Goal: Task Accomplishment & Management: Use online tool/utility

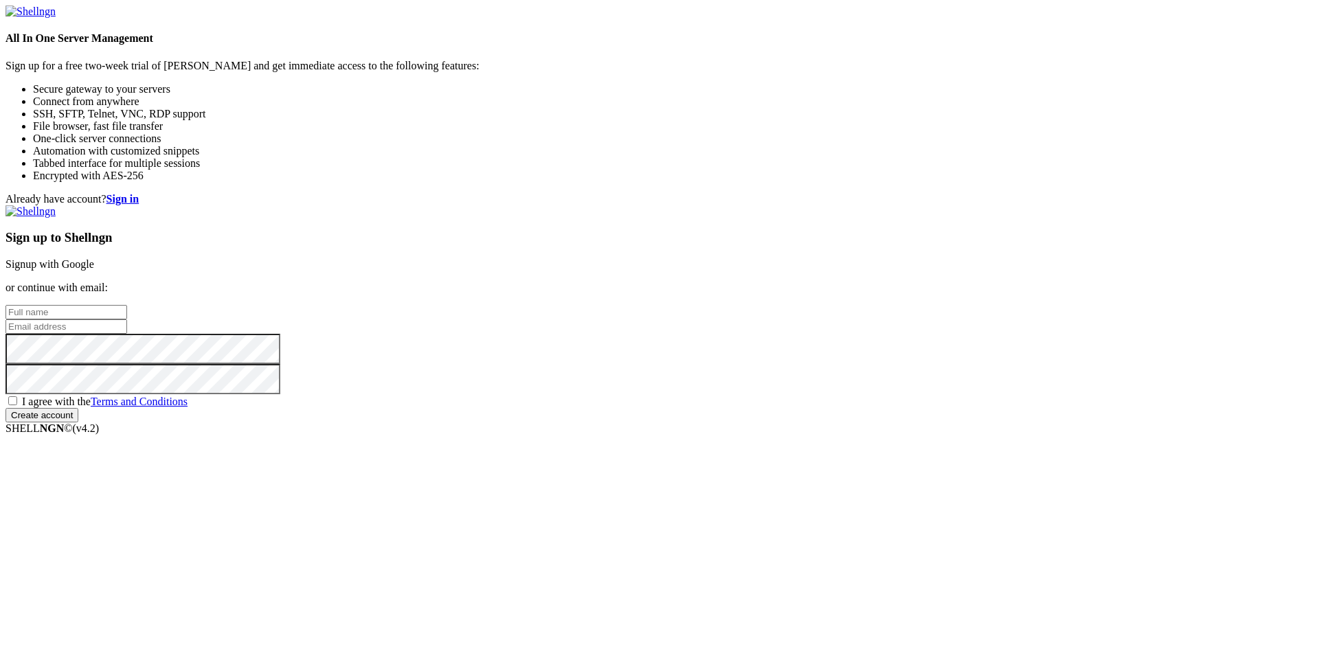
click at [127, 305] on input "text" at bounding box center [66, 312] width 122 height 14
type input "[PERSON_NAME]"
type input "[EMAIL_ADDRESS][DOMAIN_NAME]"
click at [188, 408] on span "I agree with the Terms and Conditions" at bounding box center [105, 402] width 166 height 12
click at [17, 405] on input "I agree with the Terms and Conditions" at bounding box center [12, 401] width 9 height 9
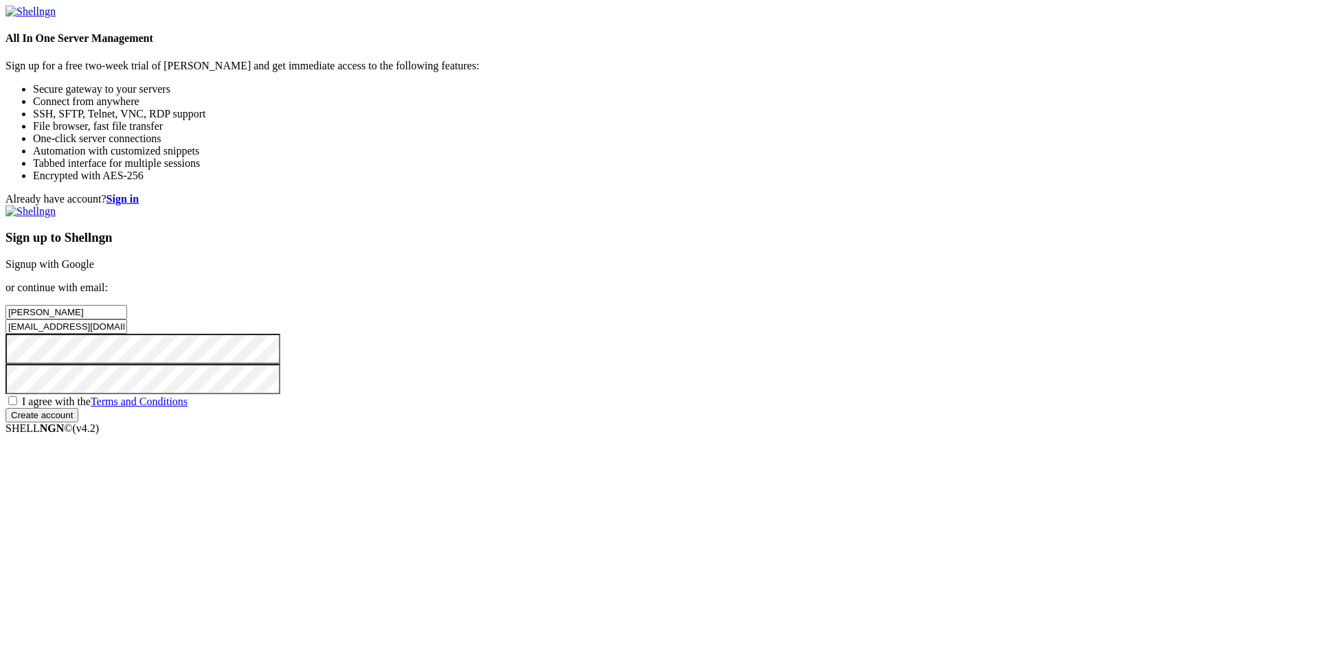
checkbox input "true"
click at [78, 423] on input "Create account" at bounding box center [41, 415] width 73 height 14
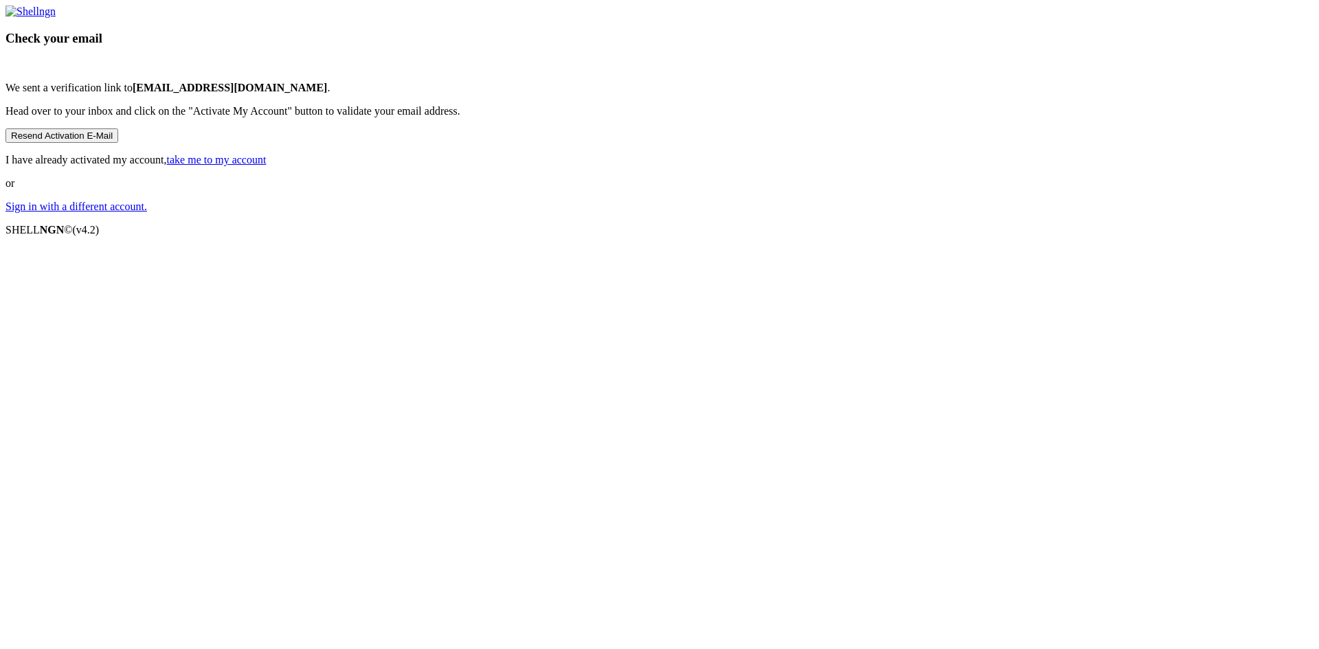
click at [147, 212] on link "Sign in with a different account." at bounding box center [76, 207] width 142 height 12
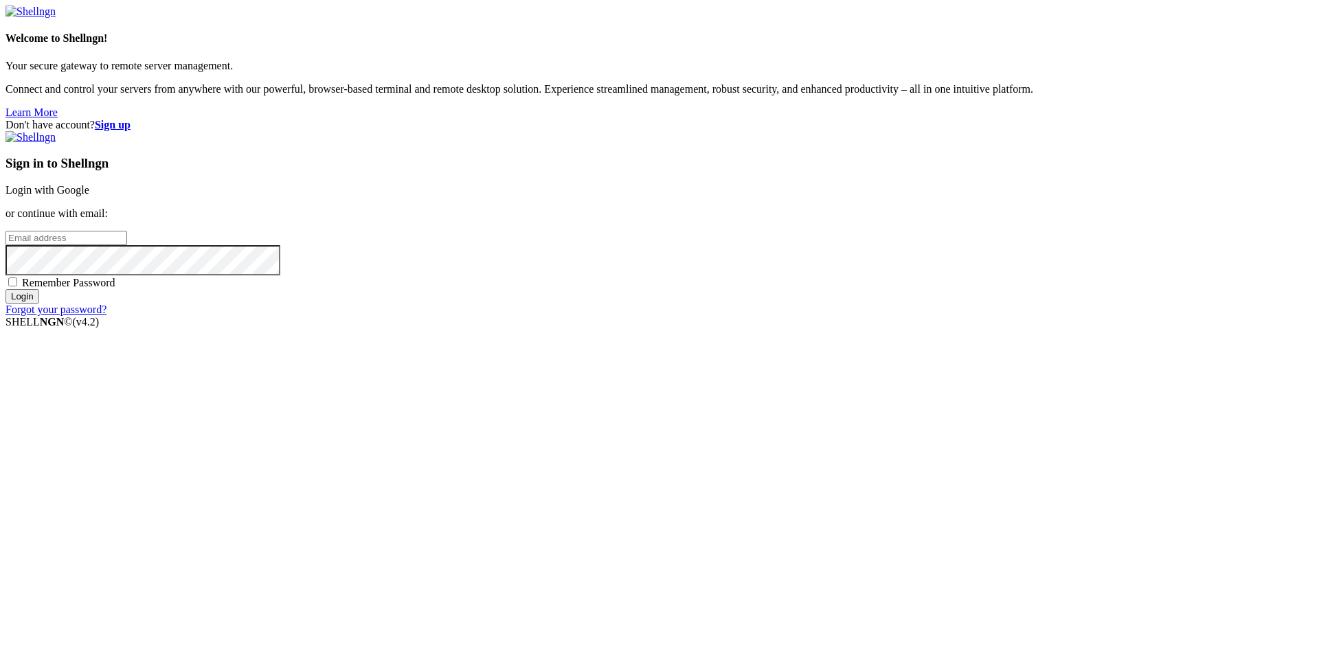
click at [127, 245] on input "email" at bounding box center [66, 238] width 122 height 14
click at [131, 119] on strong "Sign up" at bounding box center [113, 125] width 36 height 12
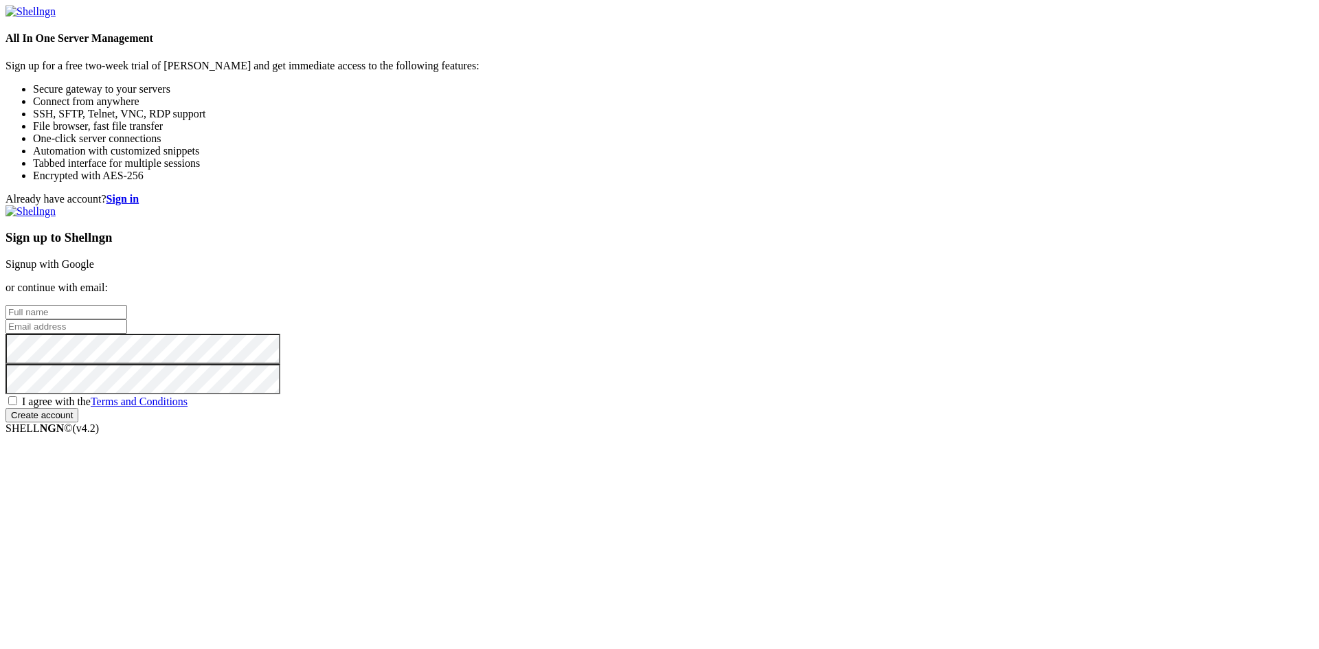
click at [127, 305] on input "text" at bounding box center [66, 312] width 122 height 14
type input "[PERSON_NAME]"
click at [127, 325] on input "email" at bounding box center [66, 327] width 122 height 14
type input "[EMAIL_ADDRESS][PERSON_NAME][DOMAIN_NAME]"
click at [188, 408] on span "I agree with the Terms and Conditions" at bounding box center [105, 402] width 166 height 12
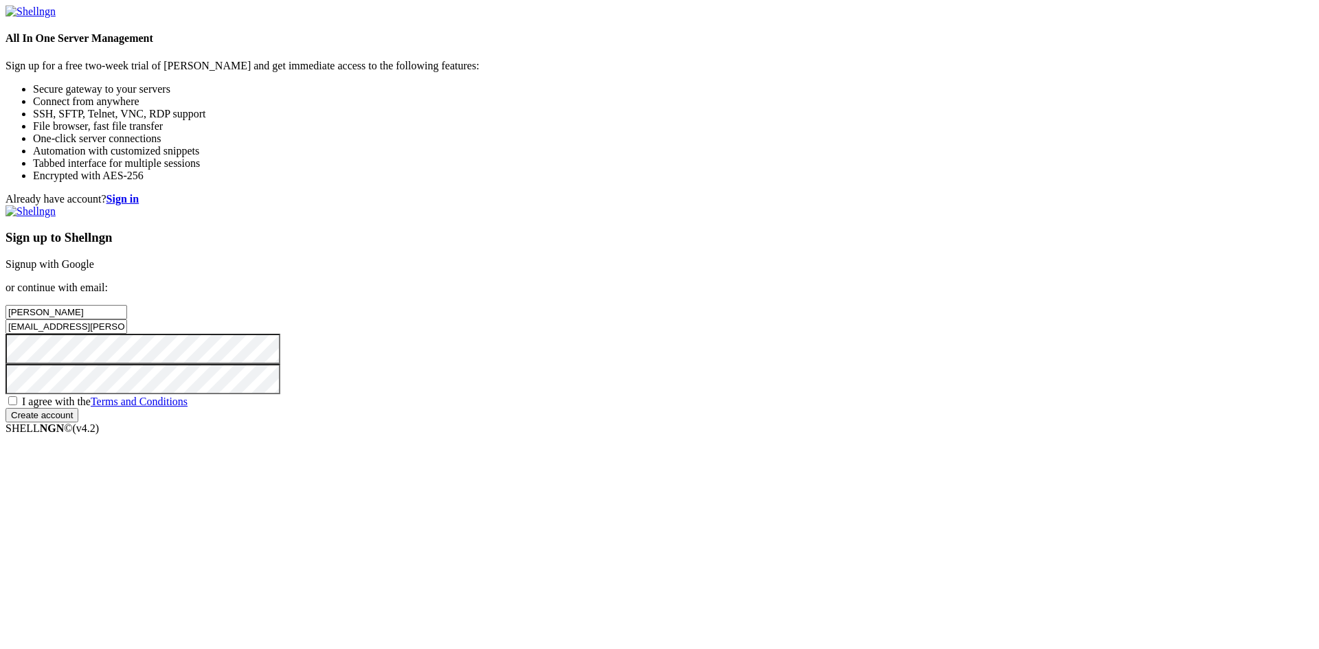
click at [17, 405] on input "I agree with the Terms and Conditions" at bounding box center [12, 401] width 9 height 9
checkbox input "true"
click at [78, 423] on input "Create account" at bounding box center [41, 415] width 73 height 14
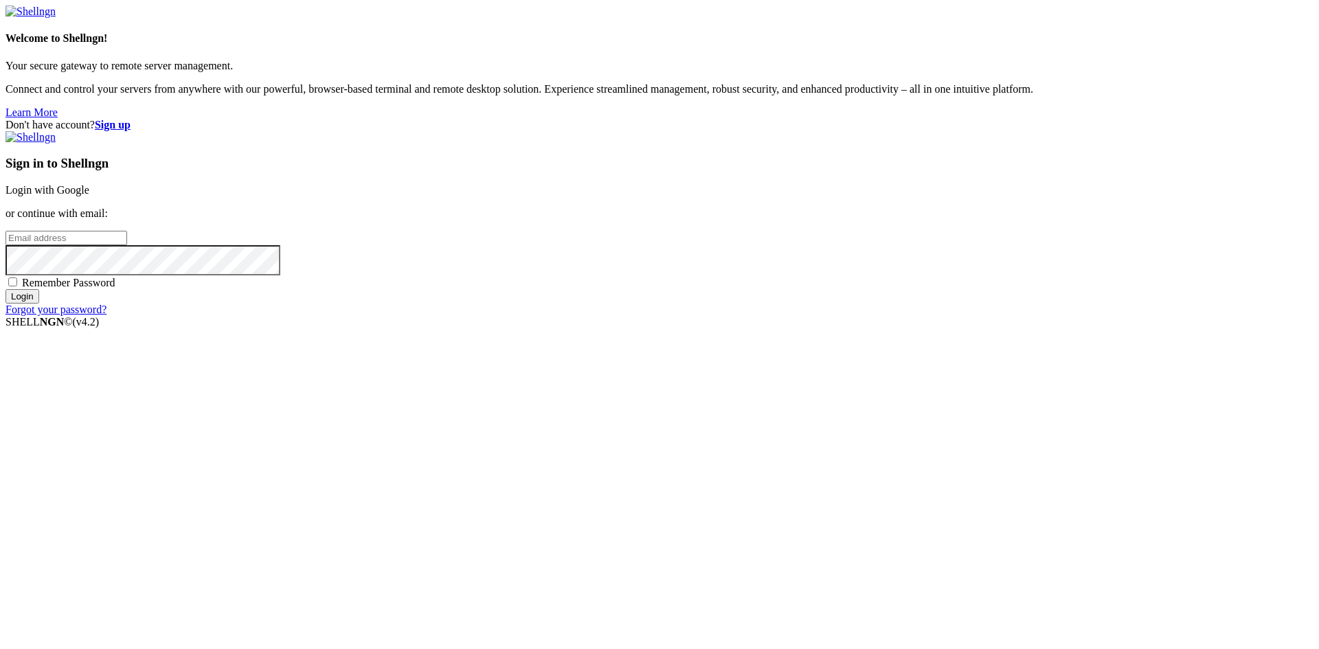
click at [127, 245] on input "email" at bounding box center [66, 238] width 122 height 14
type input "[EMAIL_ADDRESS][PERSON_NAME][DOMAIN_NAME]"
click at [39, 304] on input "Login" at bounding box center [22, 296] width 34 height 14
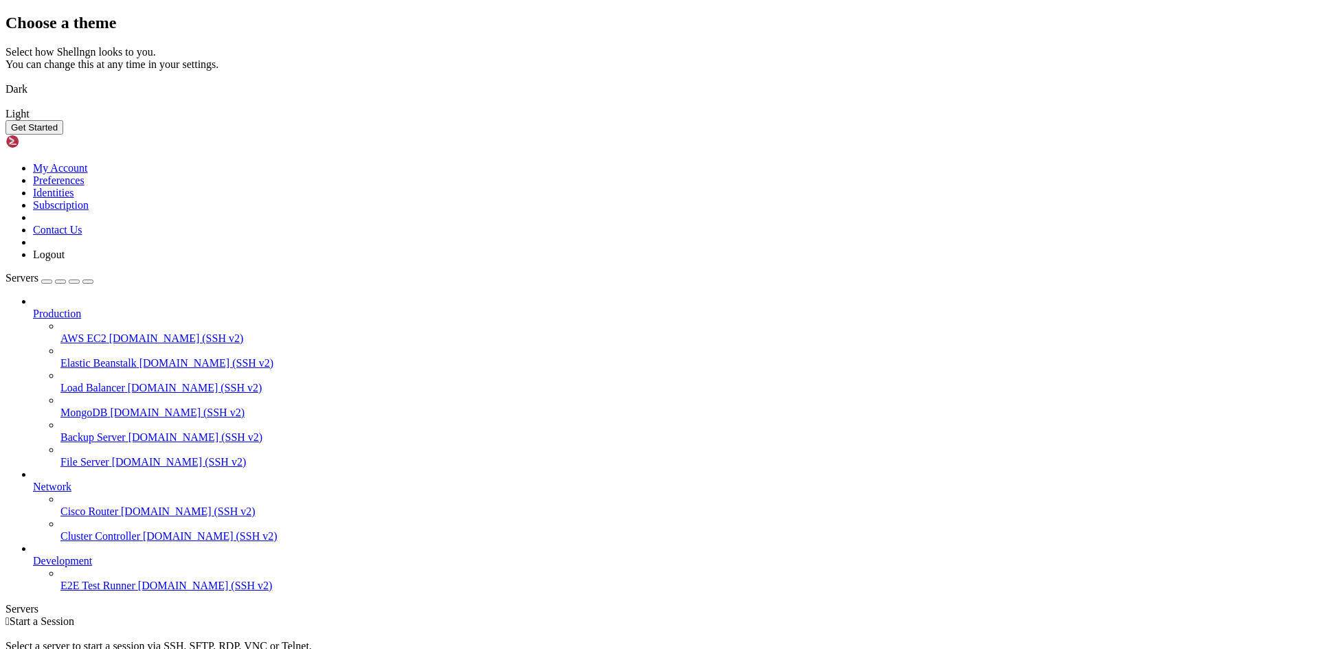
click at [63, 135] on button "Get Started" at bounding box center [34, 127] width 58 height 14
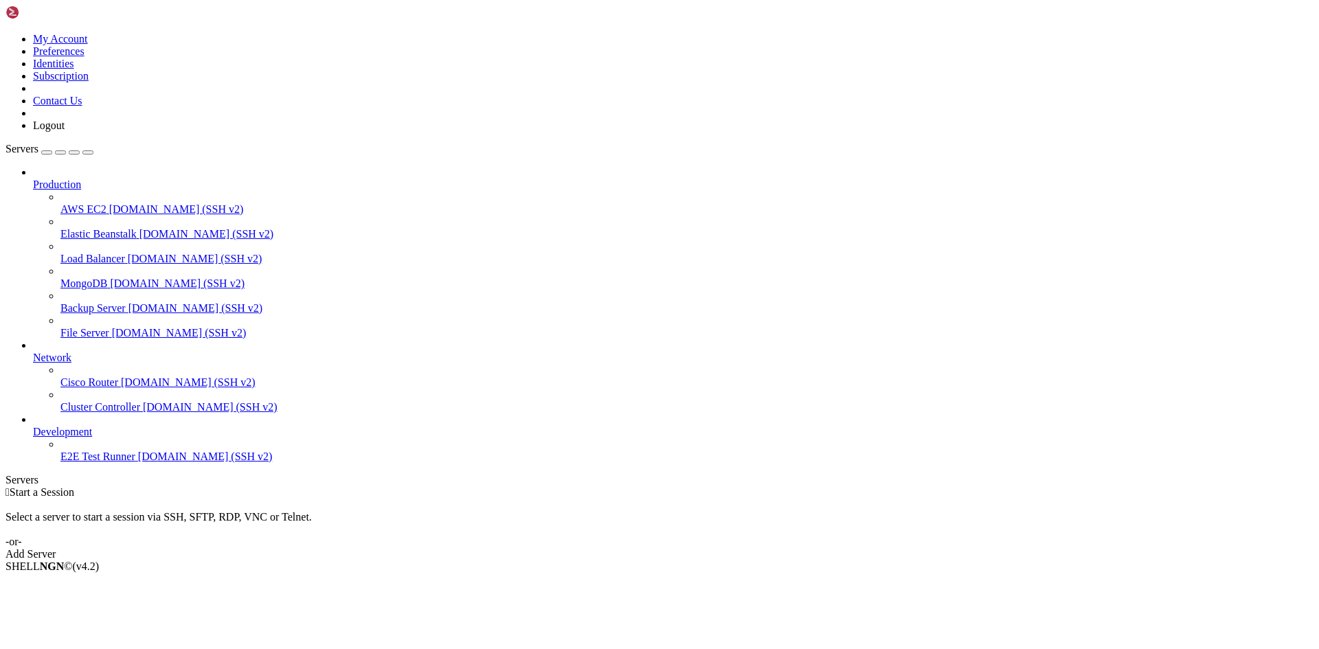
click at [742, 548] on div "Add Server" at bounding box center [659, 554] width 1308 height 12
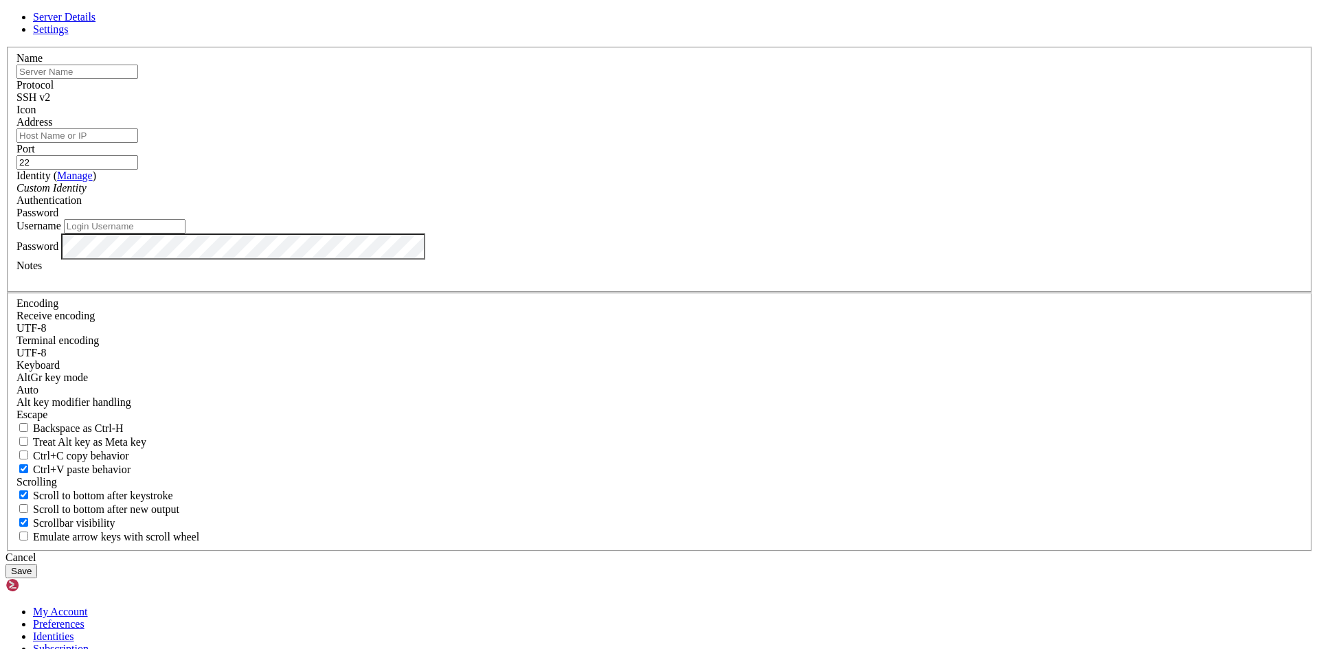
click at [138, 79] on input "text" at bounding box center [77, 72] width 122 height 14
click at [138, 79] on input "Servidor nube" at bounding box center [77, 72] width 122 height 14
type input "Servidor Nube"
click at [138, 143] on input "Address" at bounding box center [77, 136] width 122 height 14
click at [16, 116] on span at bounding box center [16, 116] width 0 height 0
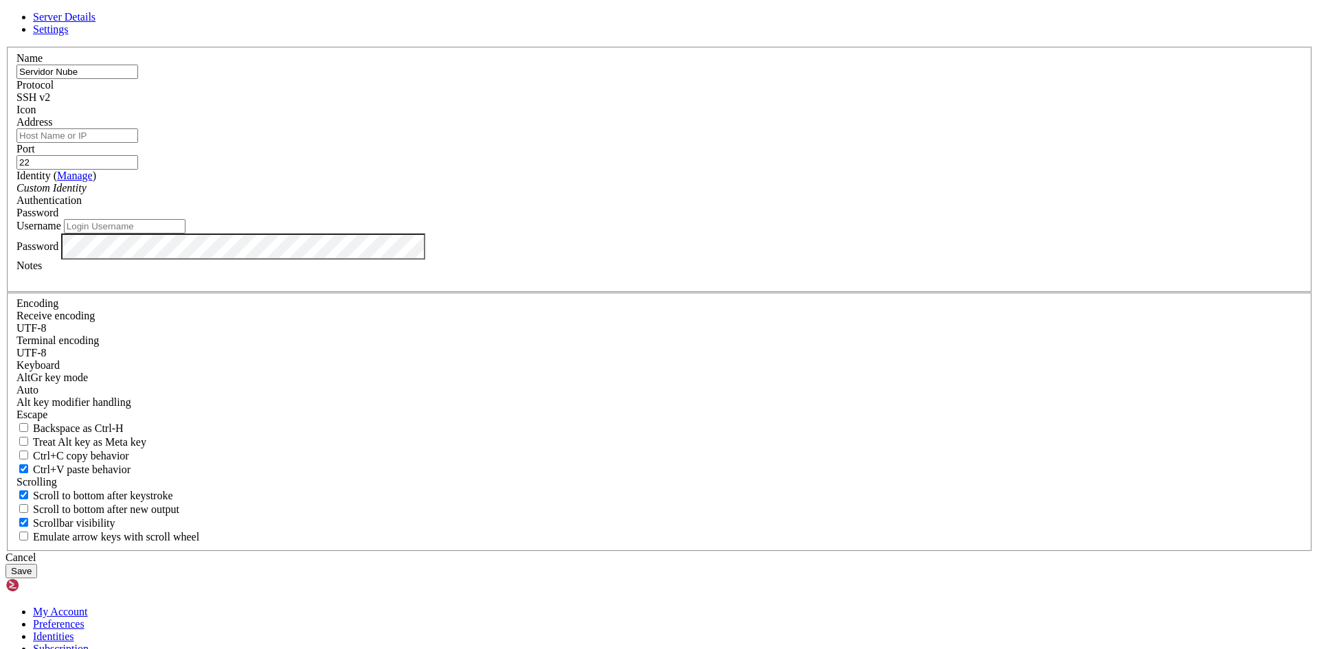
click at [138, 143] on input "Address" at bounding box center [77, 136] width 122 height 14
paste input "20.57.137.106"
type input "20.57.137.106"
click at [186, 234] on input "Username" at bounding box center [125, 226] width 122 height 14
type input "azurejtorresb"
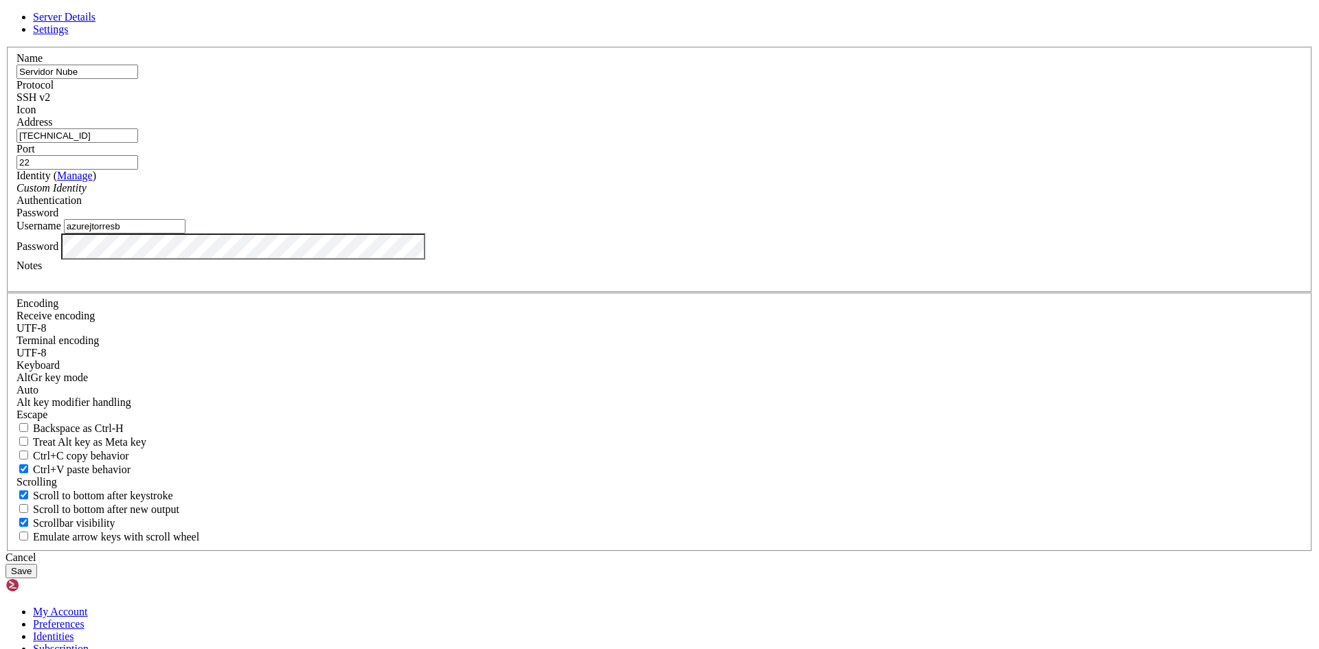
click at [37, 564] on button "Save" at bounding box center [21, 571] width 32 height 14
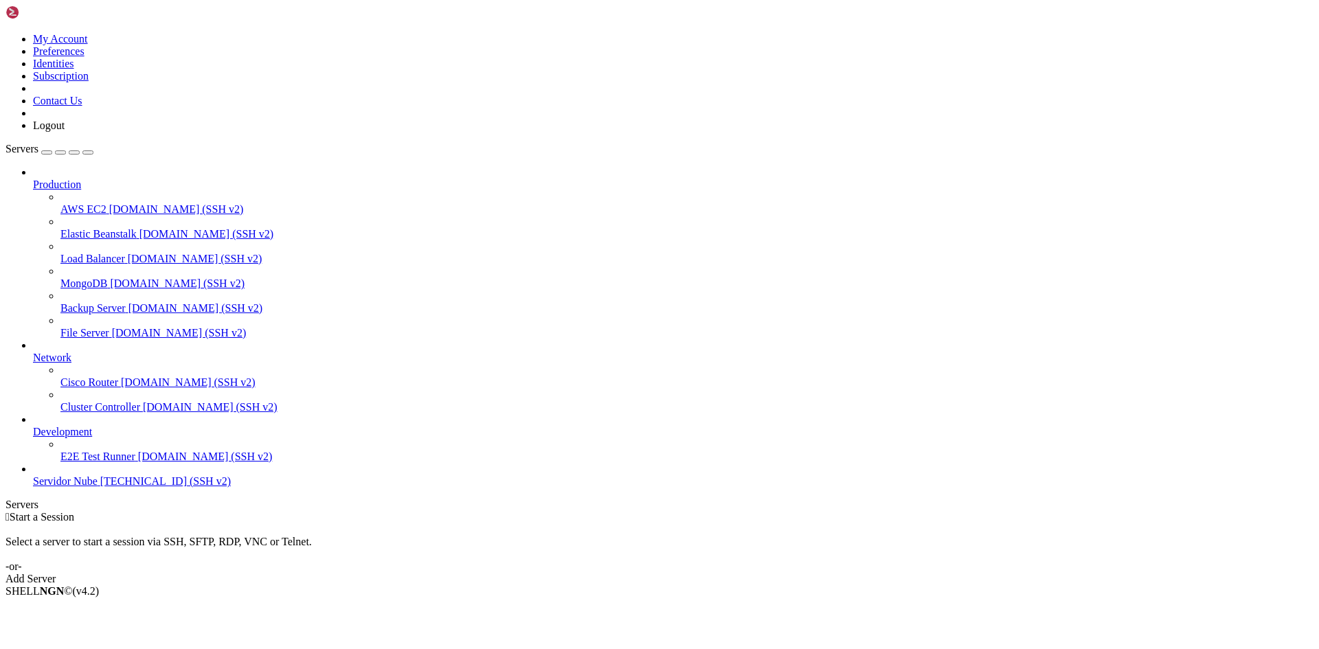
click at [81, 487] on span "Servidor Nube" at bounding box center [65, 482] width 65 height 12
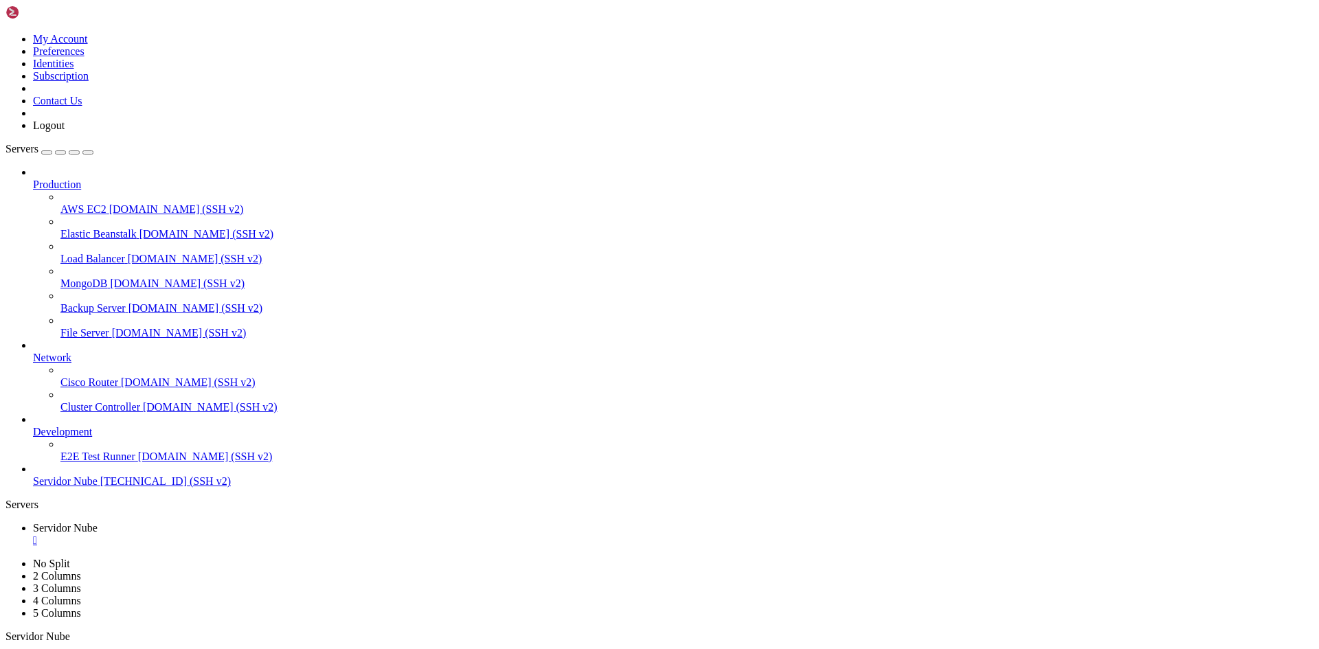
click at [93, 487] on span "Servidor Nube" at bounding box center [65, 482] width 65 height 12
click at [76, 487] on span "Servidor Nube" at bounding box center [65, 482] width 65 height 12
click at [260, 522] on link "Servidor Nube " at bounding box center [673, 534] width 1281 height 25
click at [383, 559] on div "" at bounding box center [673, 565] width 1281 height 12
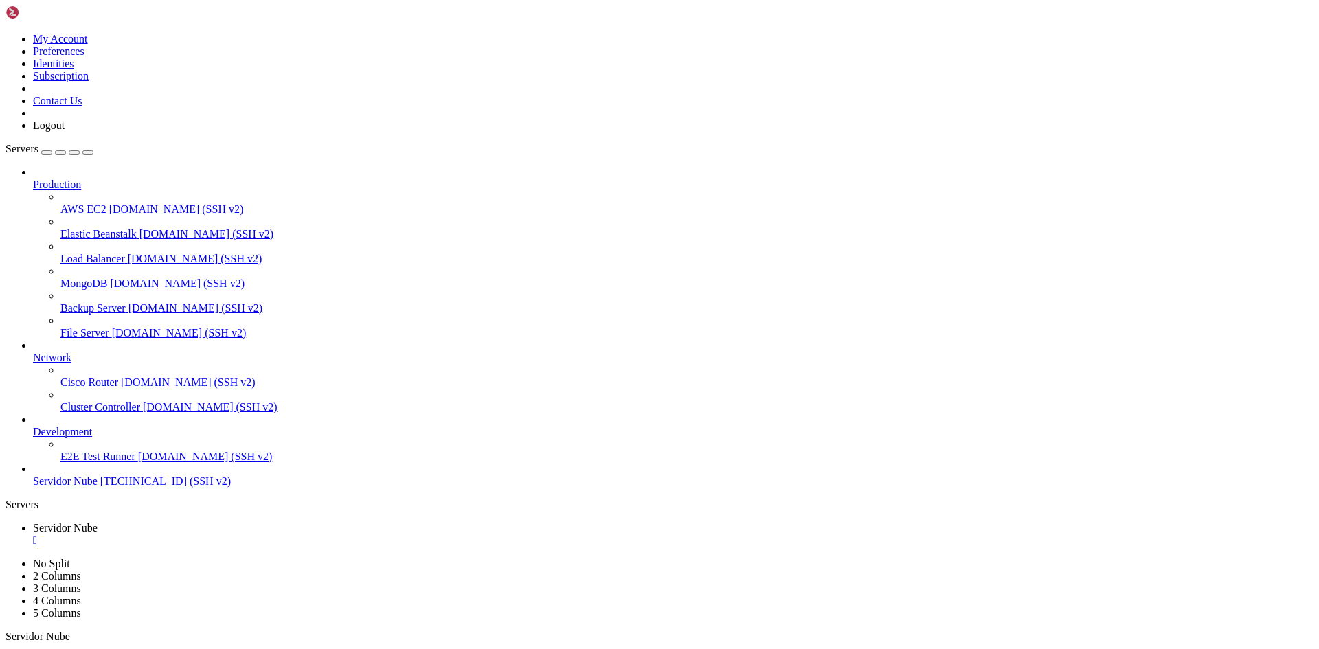
click at [33, 143] on span "Servers" at bounding box center [21, 149] width 33 height 12
click at [115, 12] on div "My Account Preferences Identities Subscription Contact Us Logout" at bounding box center [659, 68] width 1308 height 126
click at [78, 19] on img at bounding box center [44, 12] width 79 height 14
